Goal: Information Seeking & Learning: Learn about a topic

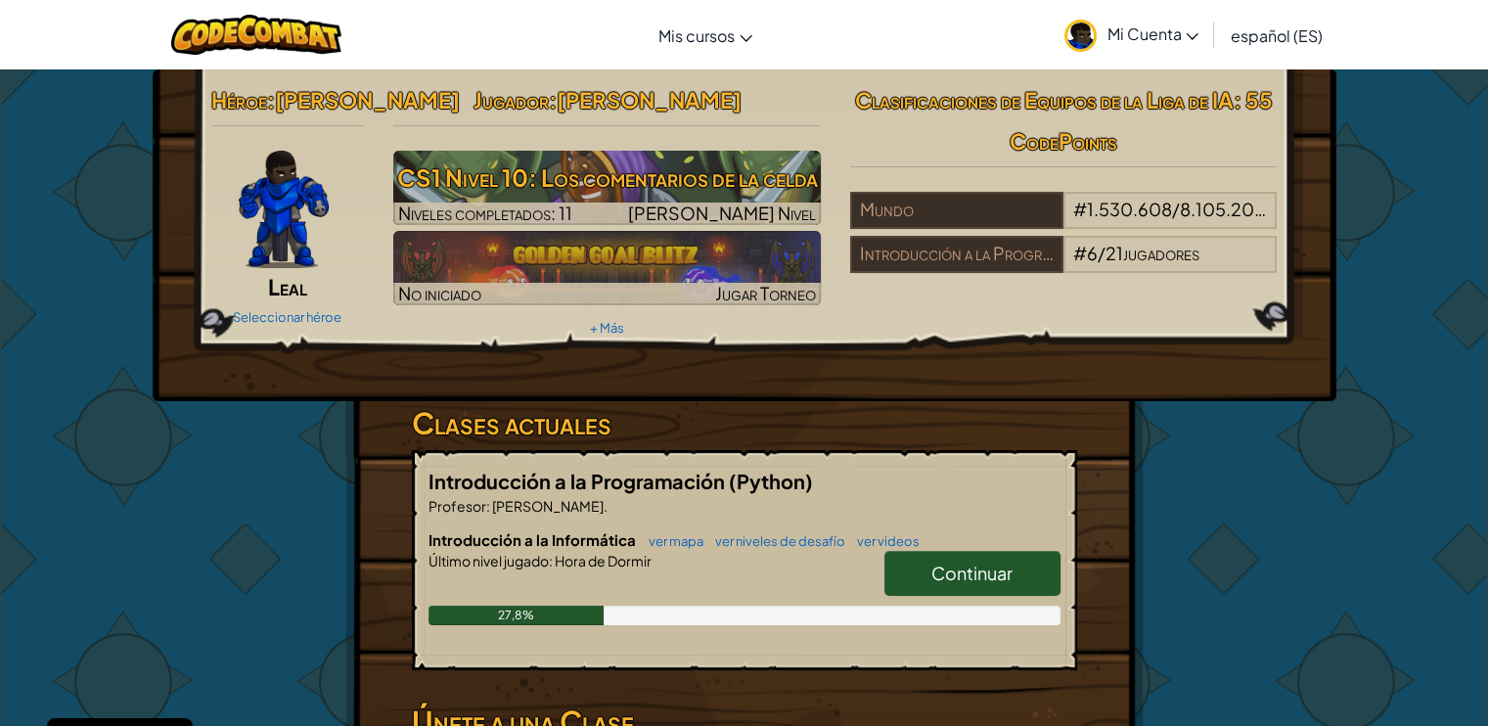
click at [970, 566] on font "Continuar" at bounding box center [972, 573] width 81 height 23
select select "es-ES"
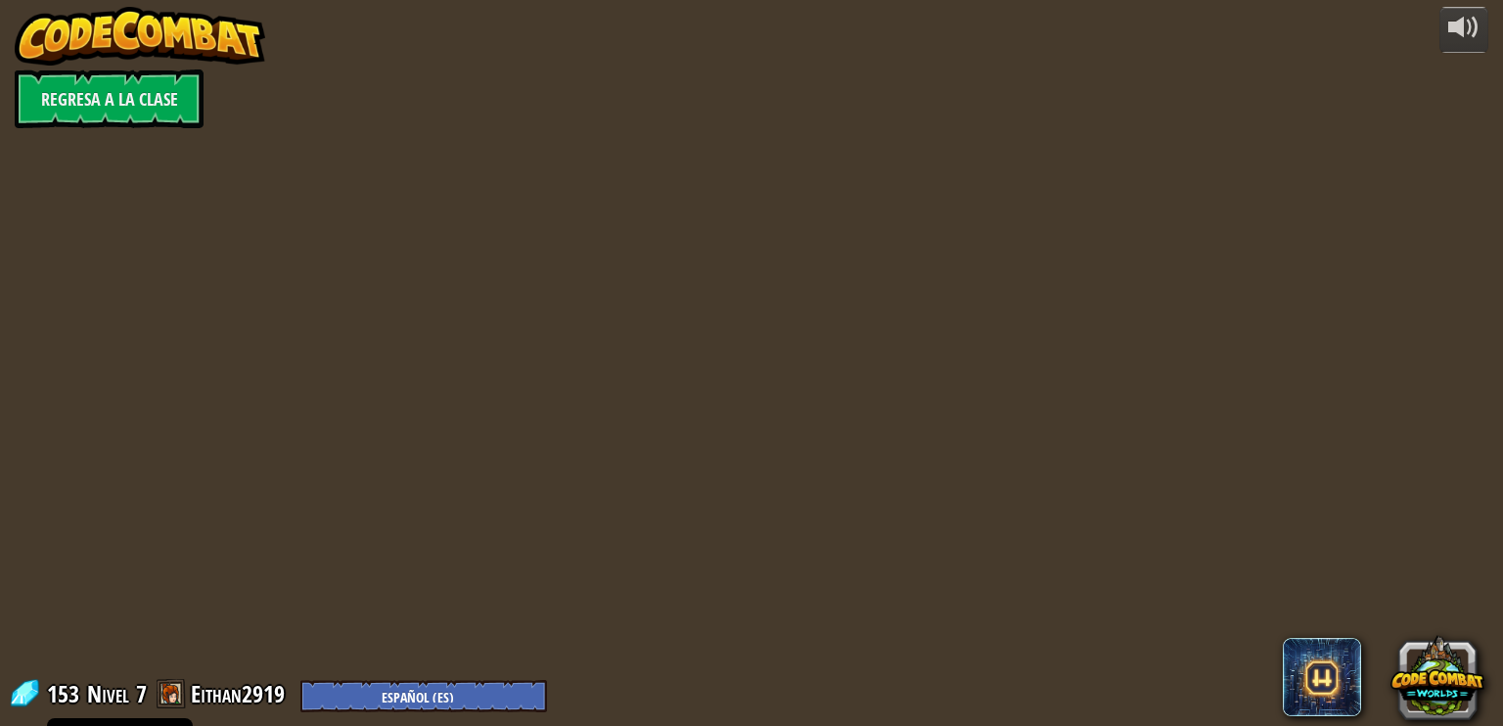
select select "es-ES"
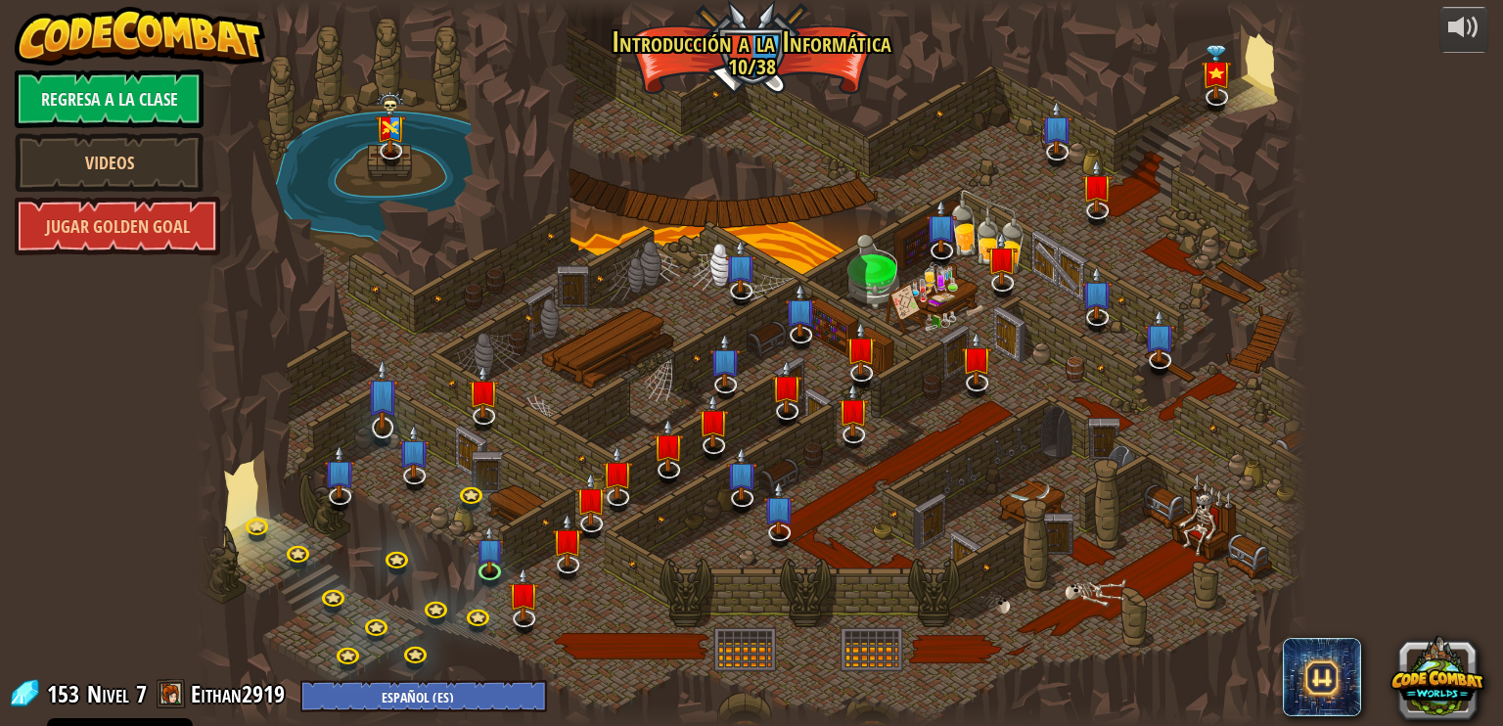
select select "es-ES"
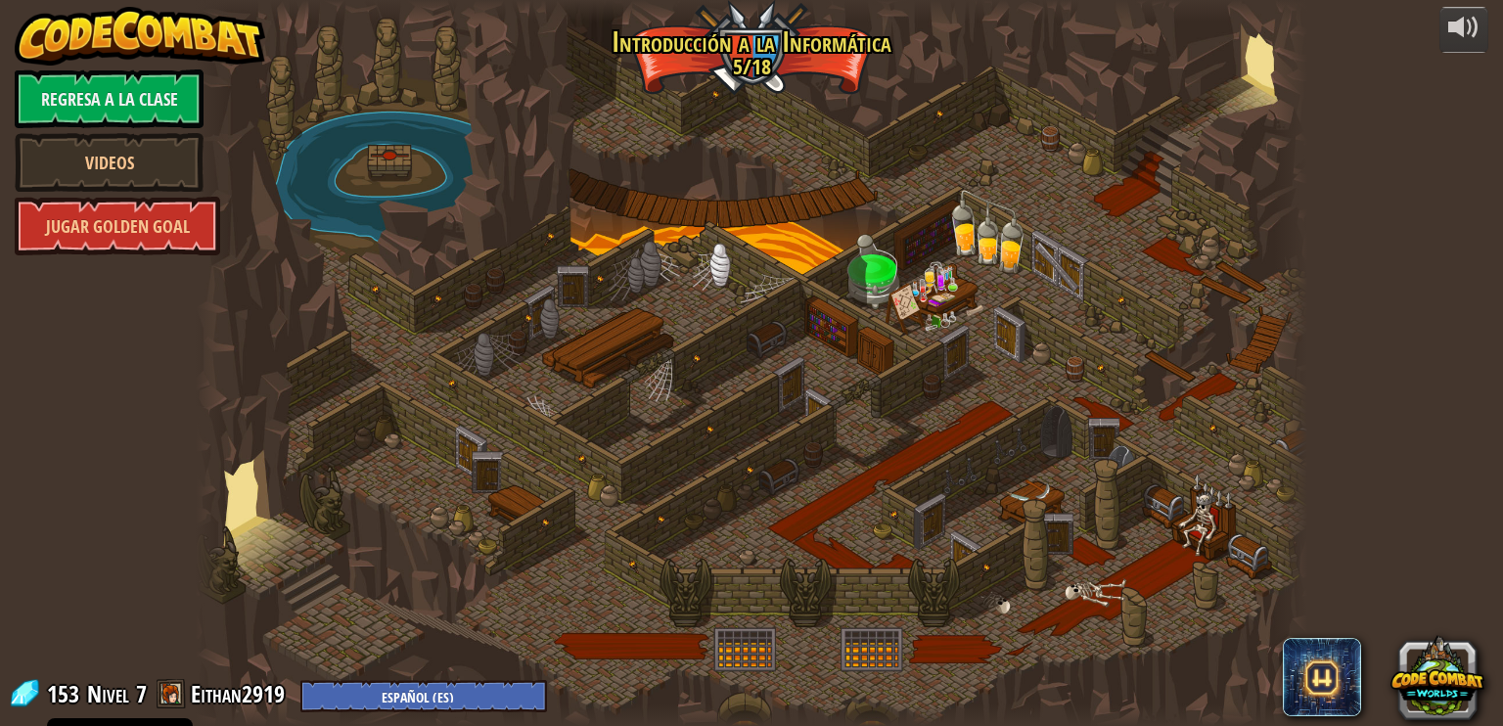
select select "es-ES"
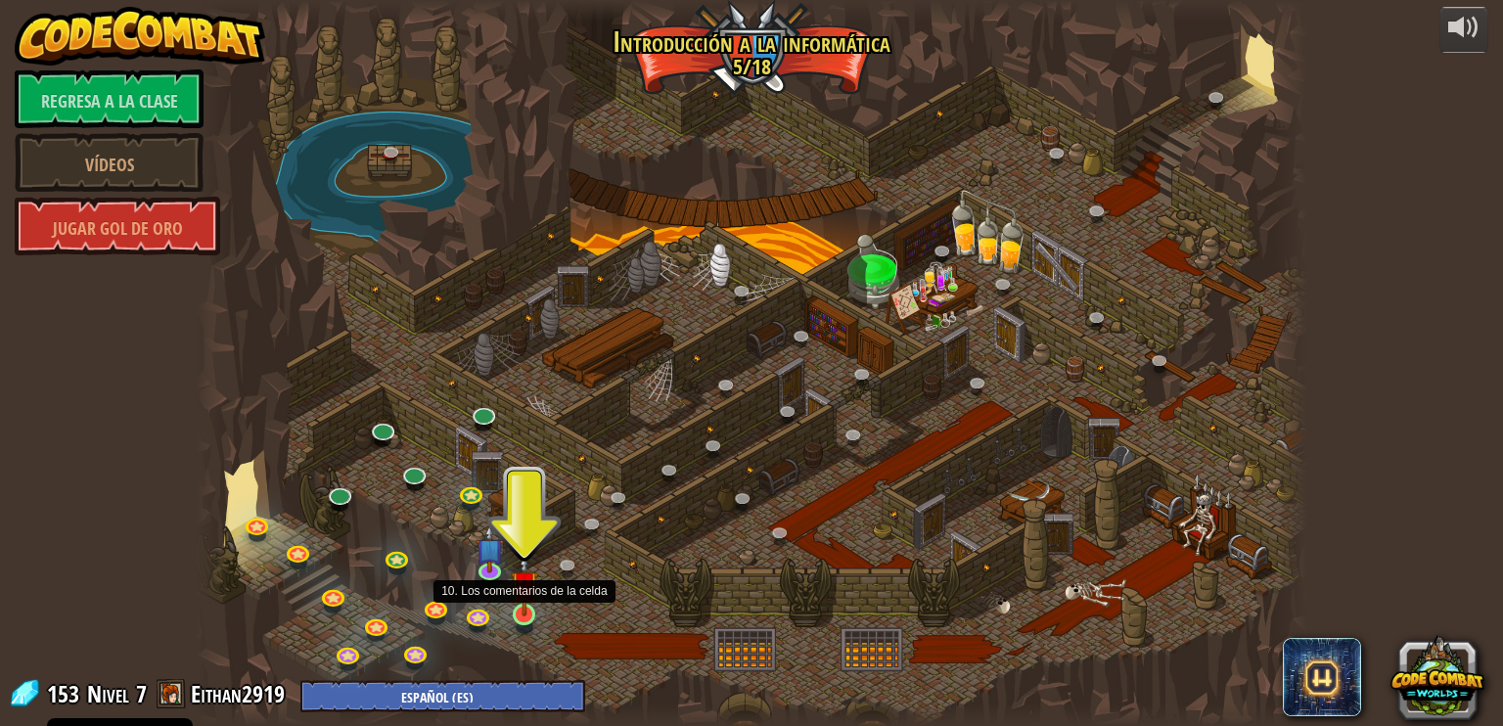
click at [525, 616] on img at bounding box center [524, 585] width 27 height 64
